Goal: Contribute content

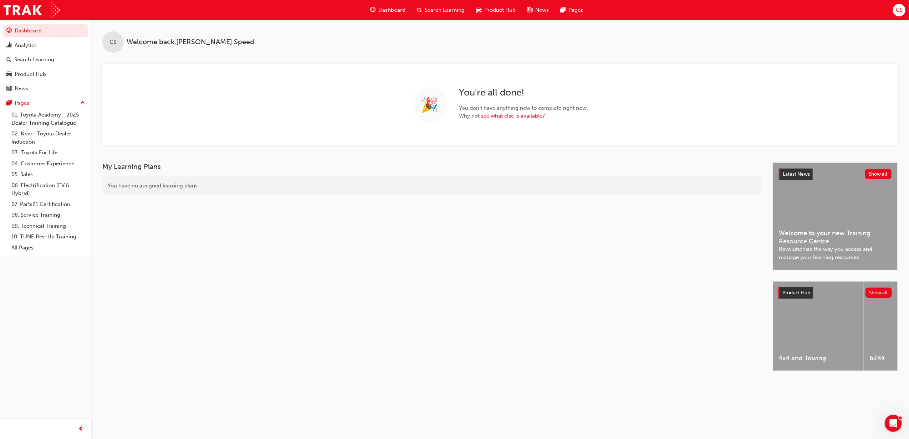
click at [439, 9] on span "Search Learning" at bounding box center [445, 10] width 40 height 8
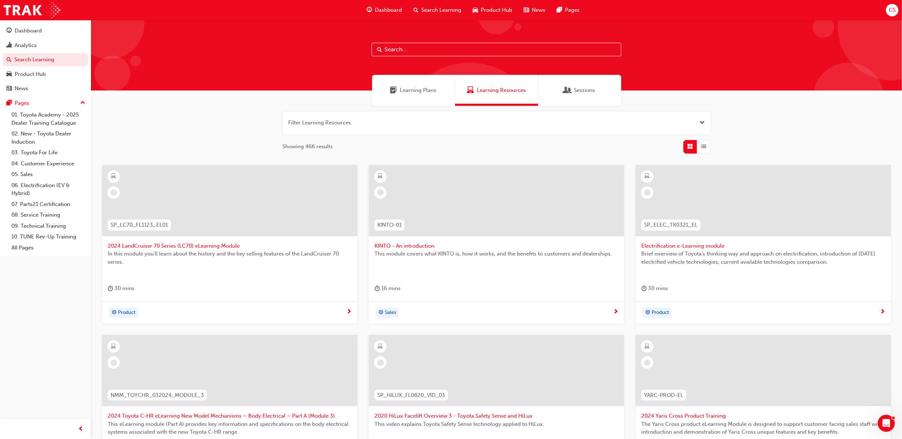
click at [439, 9] on span "Search Learning" at bounding box center [441, 10] width 40 height 8
click at [448, 49] on input "text" at bounding box center [497, 50] width 250 height 14
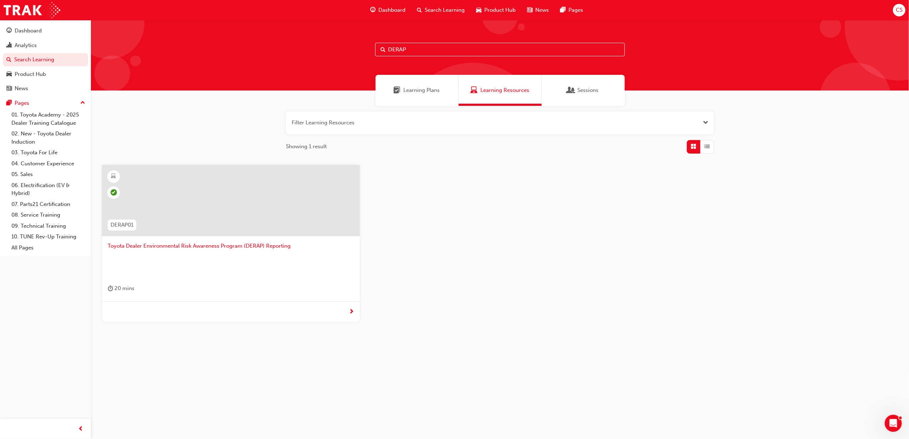
type input "DERAP"
click at [243, 249] on span "Toyota Dealer Environmental Risk Awareness Program (DERAP) Reporting" at bounding box center [231, 246] width 246 height 8
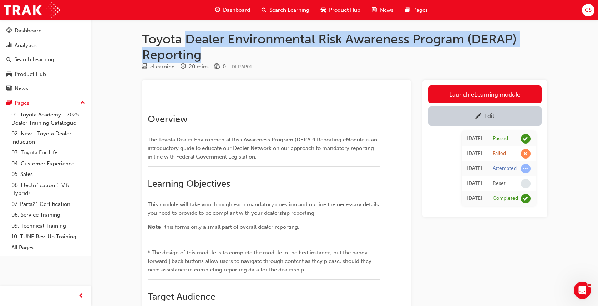
drag, startPoint x: 201, startPoint y: 55, endPoint x: 190, endPoint y: 42, distance: 16.9
click at [189, 42] on h1 "Toyota Dealer Environmental Risk Awareness Program (DERAP) Reporting" at bounding box center [344, 46] width 405 height 31
copy h1 "Dealer Environmental Risk Awareness Program (DERAP) Reporting"
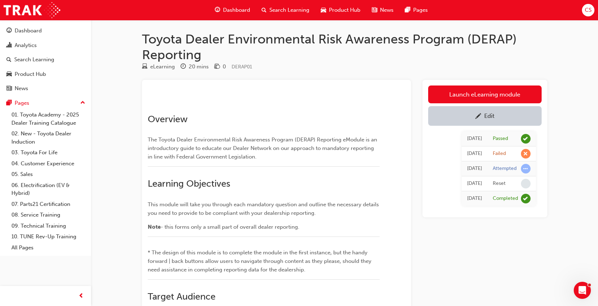
click at [285, 161] on p "The Toyota Dealer Environmental Risk Awareness Program (DERAP) Reporting eModul…" at bounding box center [264, 149] width 232 height 26
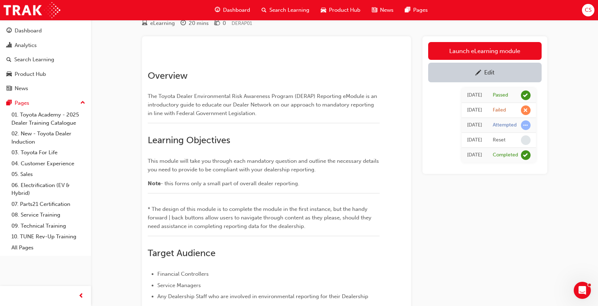
scroll to position [30, 0]
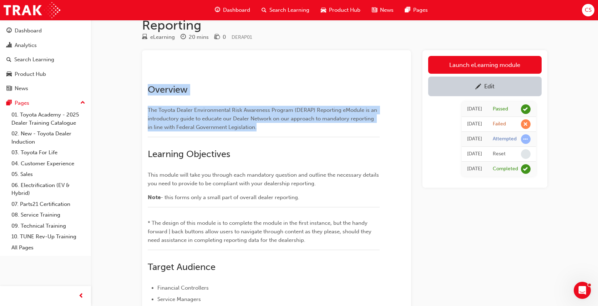
drag, startPoint x: 261, startPoint y: 207, endPoint x: 138, endPoint y: 169, distance: 128.7
click at [138, 169] on div "Toyota Dealer Environmental Risk Awareness Program (DERAP) Reporting eLearning …" at bounding box center [345, 201] width 428 height 398
copy div "Overview The Toyota Dealer Environmental Risk Awareness Program (DERAP) Reporti…"
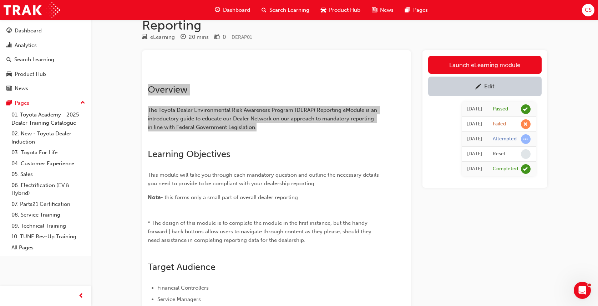
scroll to position [125, 0]
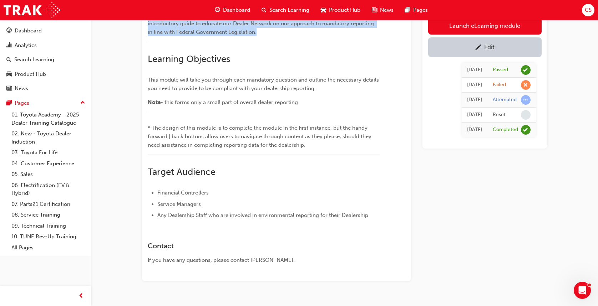
drag, startPoint x: 150, startPoint y: 140, endPoint x: 330, endPoint y: 184, distance: 185.4
click at [330, 184] on div "﻿ Overview The Toyota Dealer Environmental Risk Awareness Program (DERAP) Repor…" at bounding box center [276, 118] width 269 height 327
copy div "Learning Objectives This module will take you through each mandatory question a…"
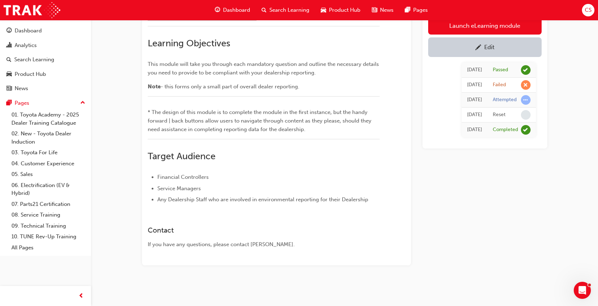
scroll to position [220, 0]
click at [295, 123] on span "* The design of this module is to complete the module in the first instance, bu…" at bounding box center [260, 121] width 225 height 24
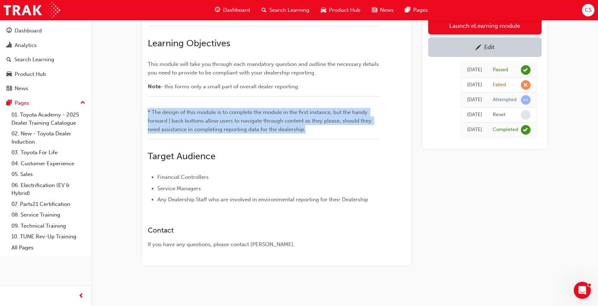
drag, startPoint x: 325, startPoint y: 127, endPoint x: 146, endPoint y: 110, distance: 179.1
click at [146, 110] on div "﻿ Overview The Toyota Dealer Environmental Risk Awareness Program (DERAP) Repor…" at bounding box center [276, 102] width 269 height 327
copy span "* The design of this module is to complete the module in the first instance, bu…"
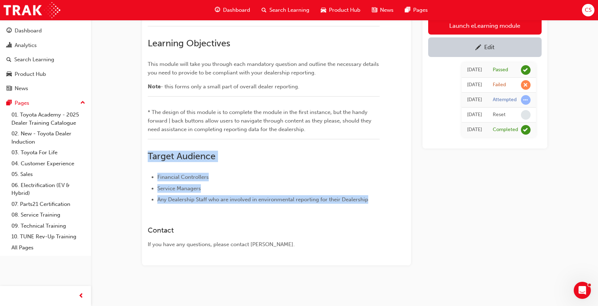
drag, startPoint x: 374, startPoint y: 198, endPoint x: 146, endPoint y: 158, distance: 231.0
click at [146, 158] on div "﻿ Overview The Toyota Dealer Environmental Risk Awareness Program (DERAP) Repor…" at bounding box center [276, 102] width 269 height 327
copy div "Target Audience Financial Controllers Service Managers Any Dealership Staff who…"
click at [501, 51] on div "Edit" at bounding box center [484, 46] width 103 height 9
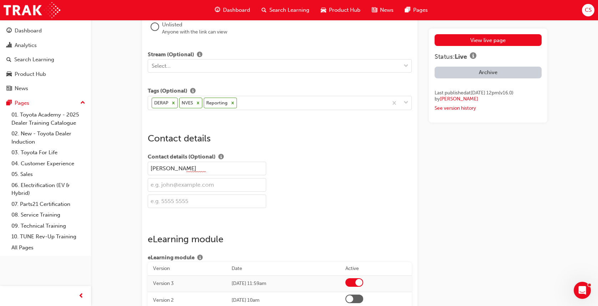
scroll to position [1141, 0]
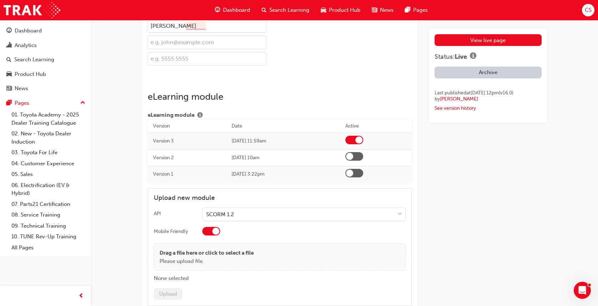
drag, startPoint x: 205, startPoint y: 103, endPoint x: 145, endPoint y: 108, distance: 60.2
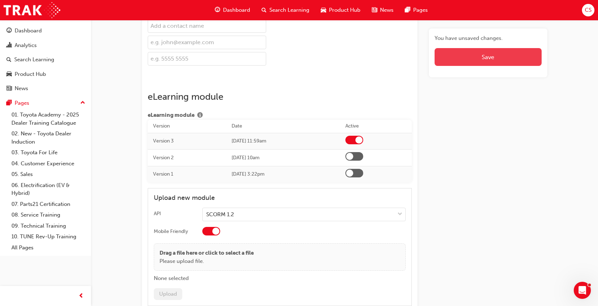
click at [519, 62] on button "Save" at bounding box center [487, 57] width 107 height 18
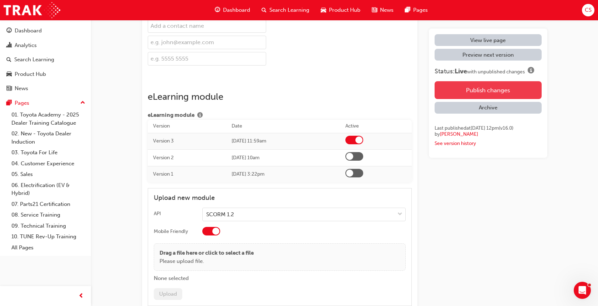
click at [512, 90] on button "Publish changes" at bounding box center [487, 90] width 107 height 18
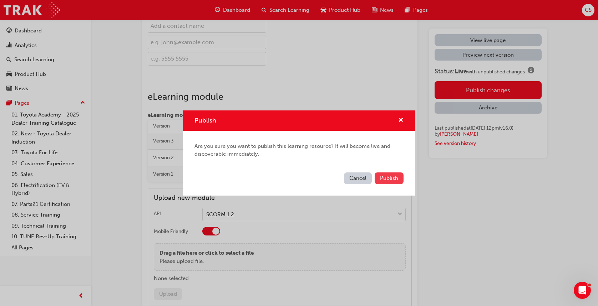
click at [388, 176] on span "Publish" at bounding box center [389, 178] width 18 height 6
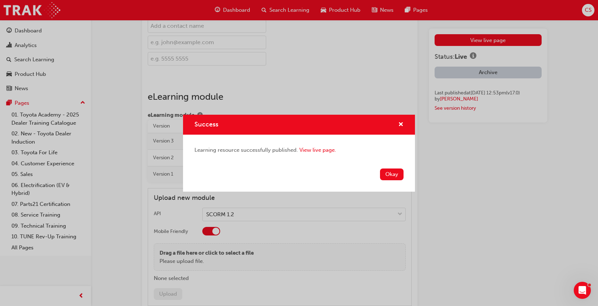
click at [388, 175] on button "Okay" at bounding box center [392, 175] width 24 height 12
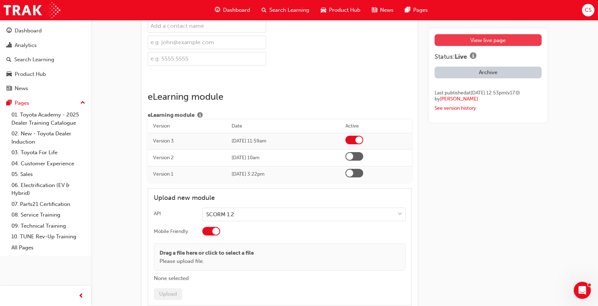
click at [492, 43] on link "View live page" at bounding box center [487, 40] width 107 height 12
